Goal: Communication & Community: Answer question/provide support

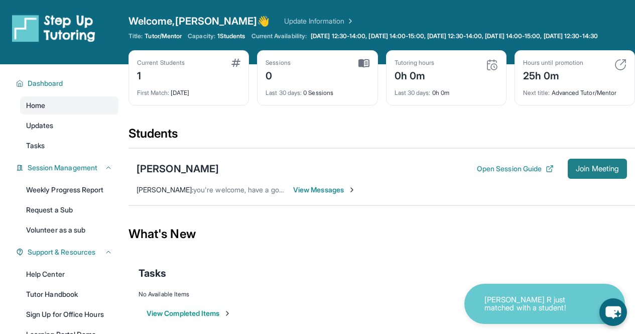
click at [605, 172] on span "Join Meeting" at bounding box center [597, 169] width 43 height 6
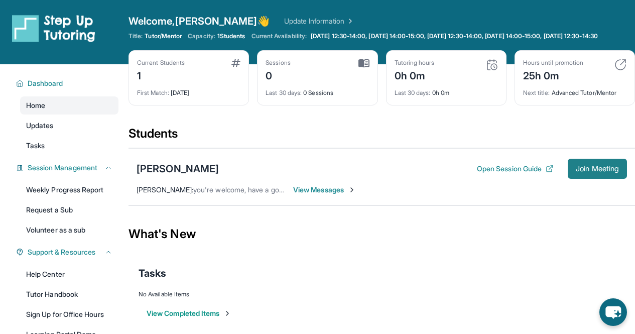
click at [590, 172] on span "Join Meeting" at bounding box center [597, 169] width 43 height 6
click at [163, 176] on div "[PERSON_NAME]" at bounding box center [177, 169] width 82 height 14
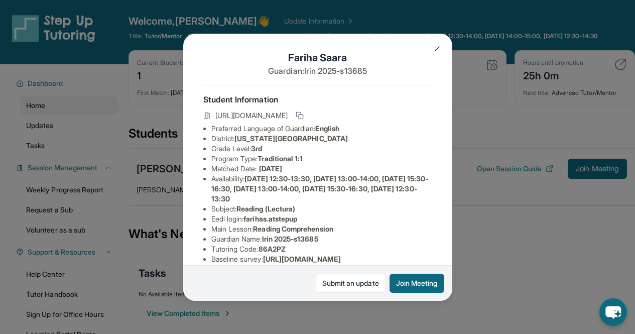
scroll to position [3, 0]
click at [288, 120] on span "[URL][DOMAIN_NAME]" at bounding box center [251, 115] width 72 height 10
drag, startPoint x: 442, startPoint y: 138, endPoint x: 446, endPoint y: 160, distance: 21.5
click at [446, 160] on div "[PERSON_NAME] Guardian: Irin 2025-s13685 Student Information [URL][DOMAIN_NAME]…" at bounding box center [317, 167] width 269 height 267
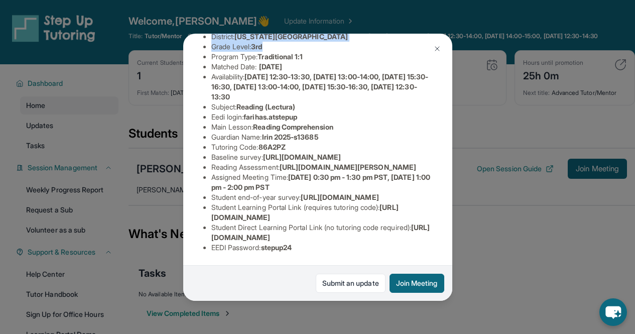
scroll to position [172, 77]
drag, startPoint x: 385, startPoint y: 234, endPoint x: 422, endPoint y: 240, distance: 37.6
click at [422, 240] on div "[PERSON_NAME] Guardian: Irin 2025-s13685 Student Information [URL][DOMAIN_NAME]…" at bounding box center [317, 167] width 269 height 267
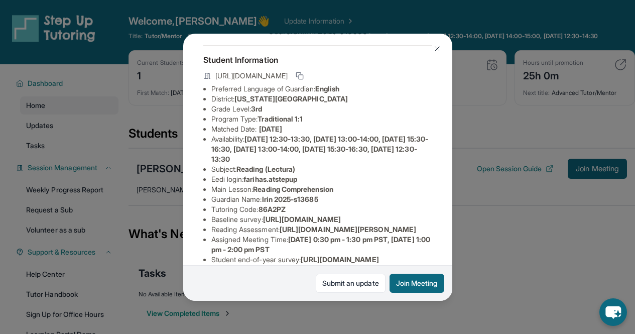
scroll to position [20, 4]
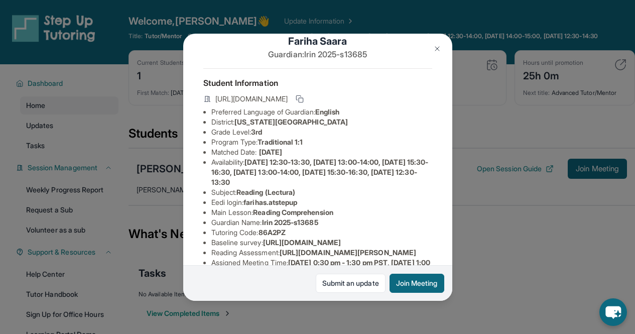
click at [337, 59] on p "Guardian: Irin 2025-s13685" at bounding box center [317, 54] width 229 height 12
click at [264, 98] on span "[URL][DOMAIN_NAME]" at bounding box center [251, 99] width 72 height 10
click at [306, 103] on button at bounding box center [300, 99] width 12 height 12
click at [304, 103] on icon at bounding box center [300, 99] width 8 height 8
click at [439, 42] on button at bounding box center [437, 49] width 20 height 20
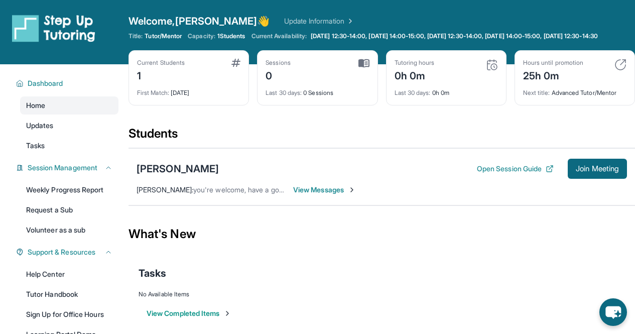
click at [308, 195] on span "View Messages" at bounding box center [324, 190] width 63 height 10
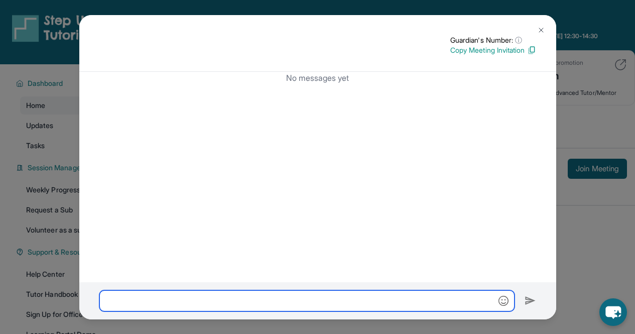
click at [239, 306] on input "text" at bounding box center [306, 300] width 415 height 21
paste input "**********"
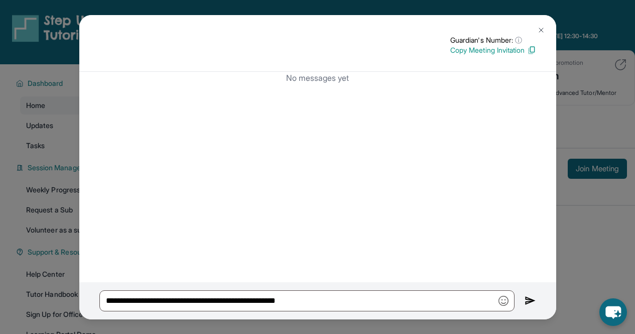
click at [493, 51] on p "Copy Meeting Invitation" at bounding box center [493, 50] width 86 height 10
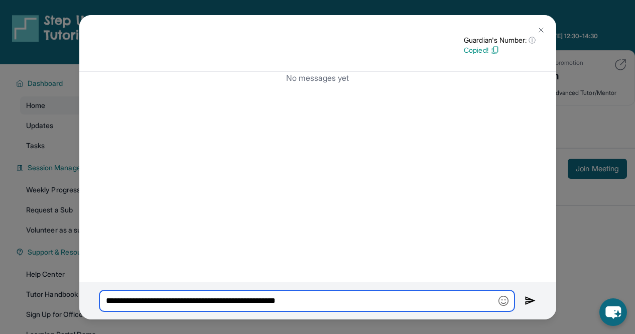
drag, startPoint x: 341, startPoint y: 296, endPoint x: 0, endPoint y: 334, distance: 343.3
click at [0, 333] on html "**********" at bounding box center [317, 171] width 635 height 342
paste input "***"
type input "**********"
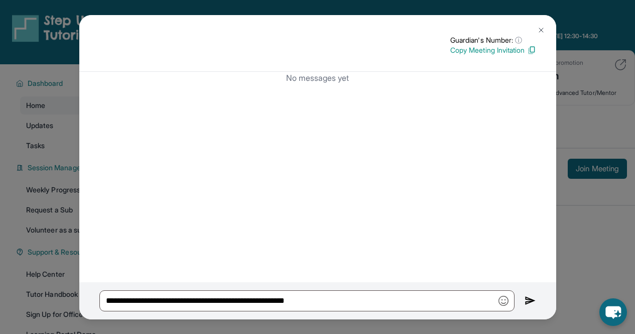
click at [535, 31] on button at bounding box center [541, 30] width 20 height 20
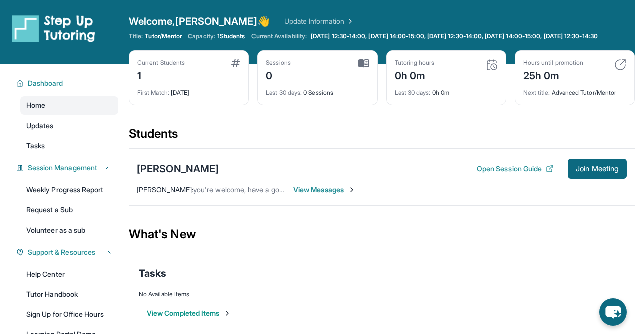
click at [535, 31] on div "Welcome, [PERSON_NAME] 👋 Update Information Title: Tutor/Mentor Capacity: 1 Stu…" at bounding box center [381, 32] width 506 height 36
click at [595, 171] on button "Join Meeting" at bounding box center [597, 169] width 59 height 20
